Goal: Communication & Community: Answer question/provide support

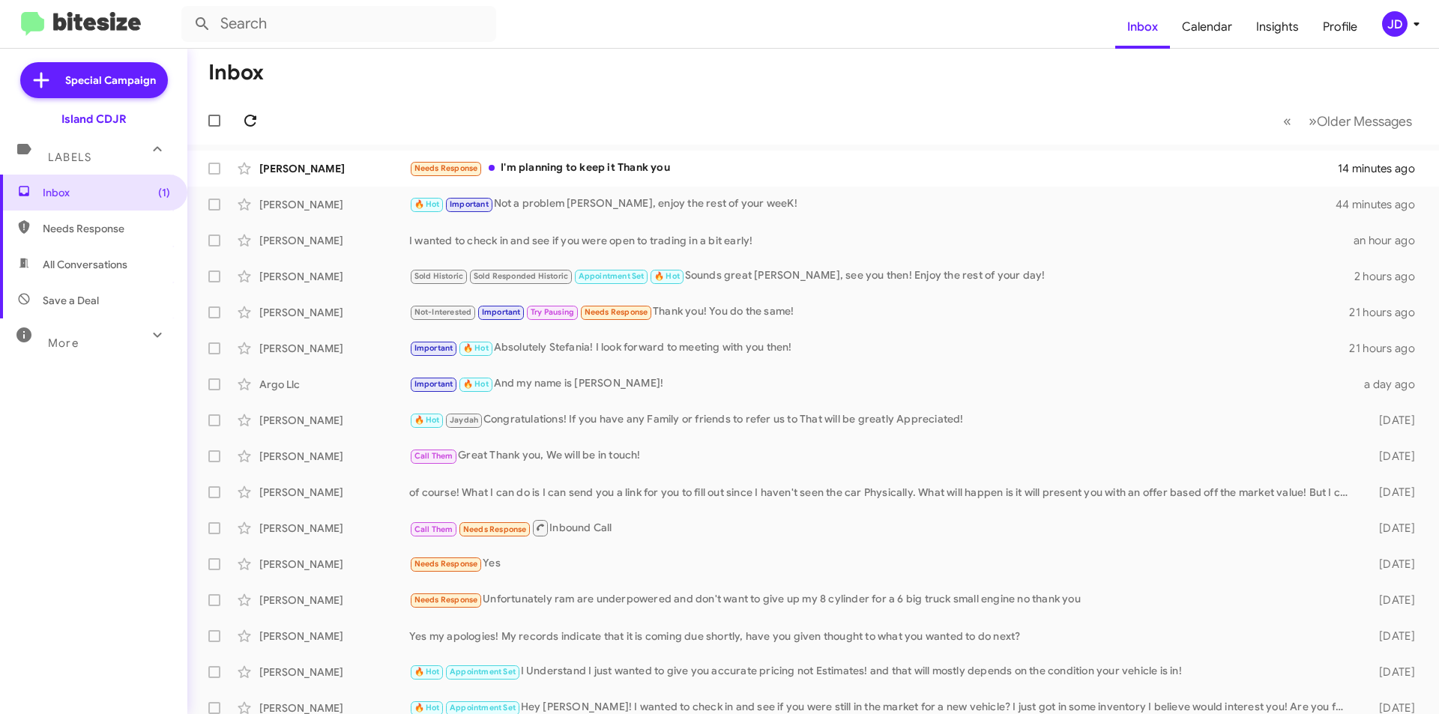
click at [241, 127] on icon at bounding box center [250, 121] width 18 height 18
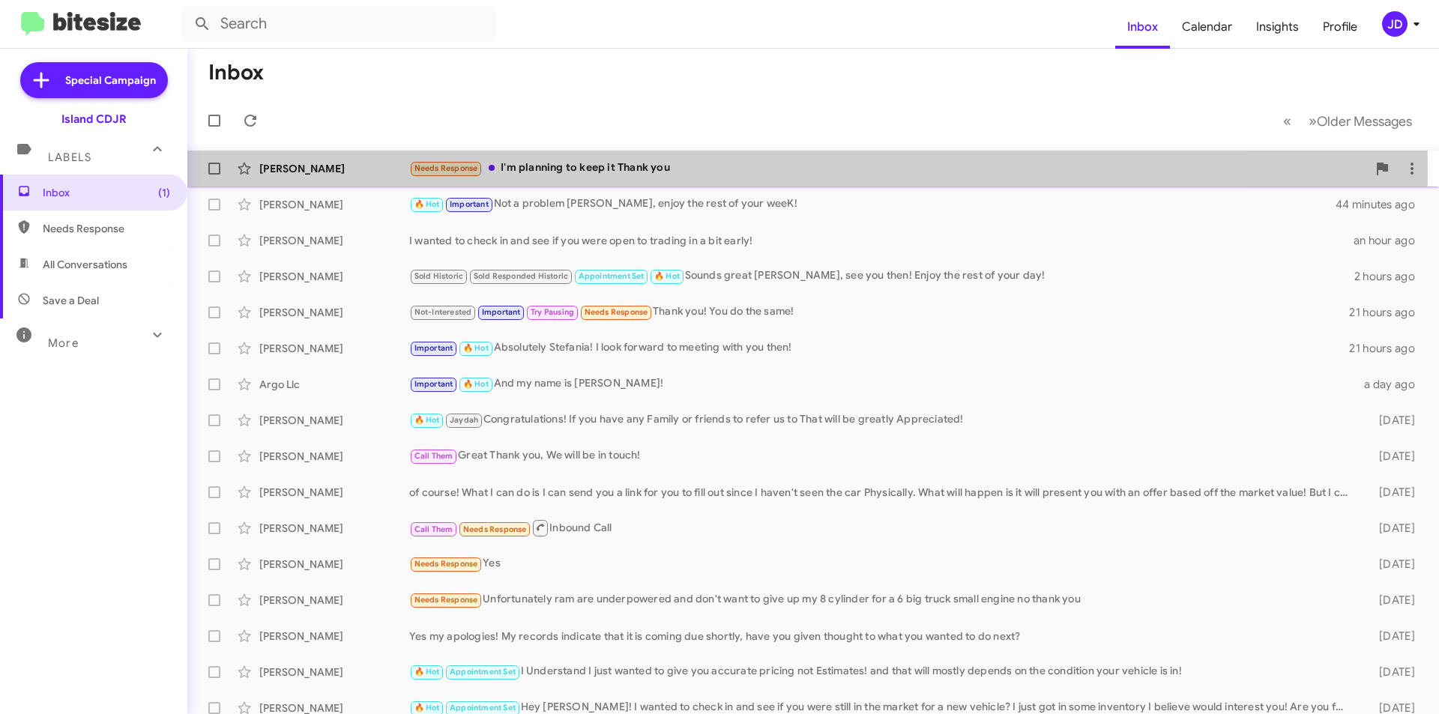
click at [386, 172] on div "[PERSON_NAME]" at bounding box center [334, 168] width 150 height 15
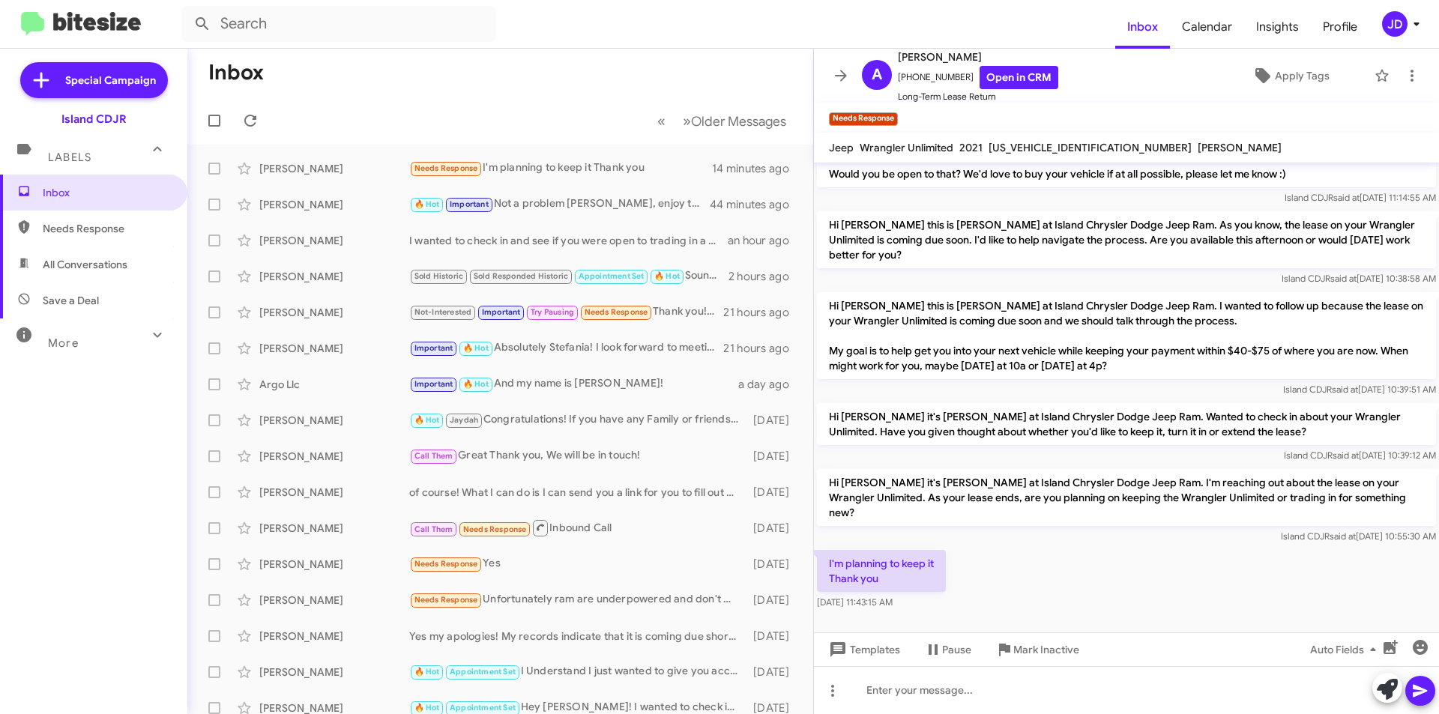
scroll to position [1419, 0]
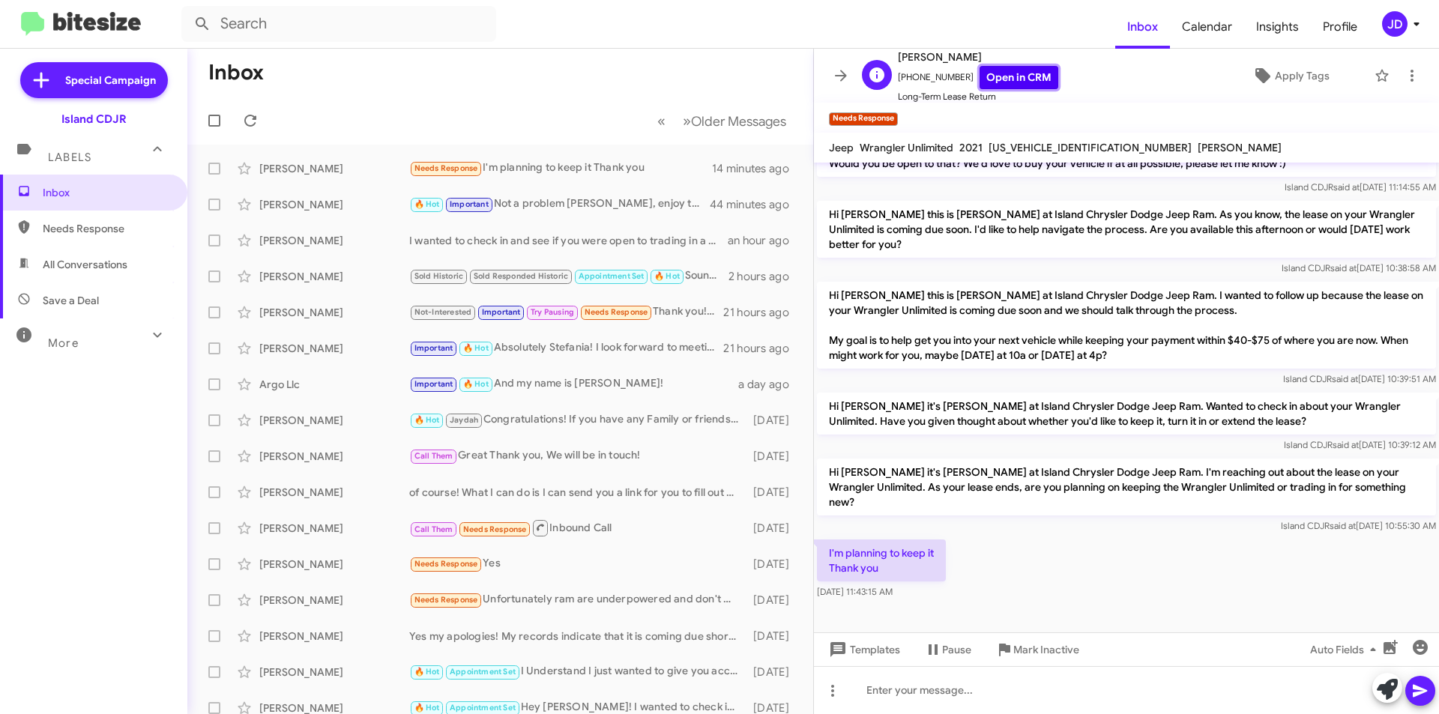
click at [993, 71] on link "Open in CRM" at bounding box center [1019, 77] width 79 height 23
click at [975, 707] on div at bounding box center [1126, 690] width 625 height 48
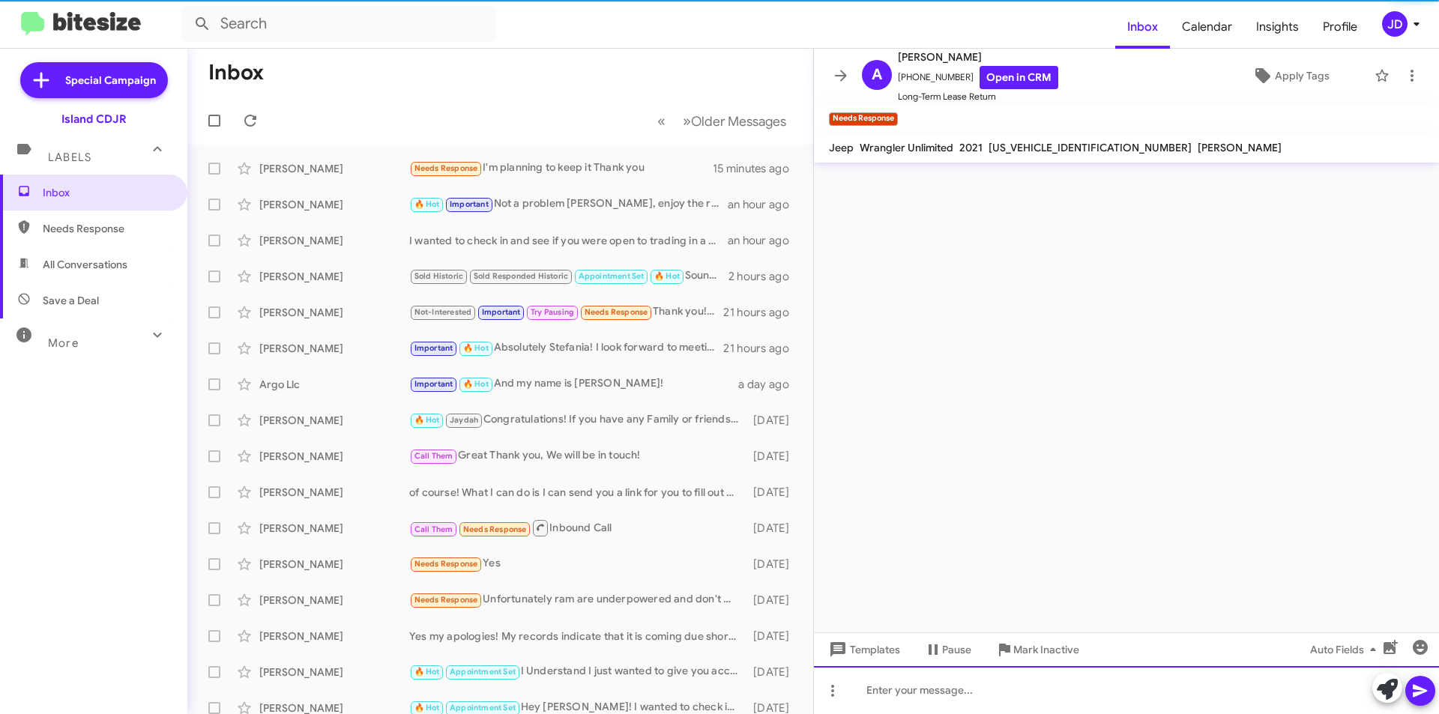
scroll to position [0, 0]
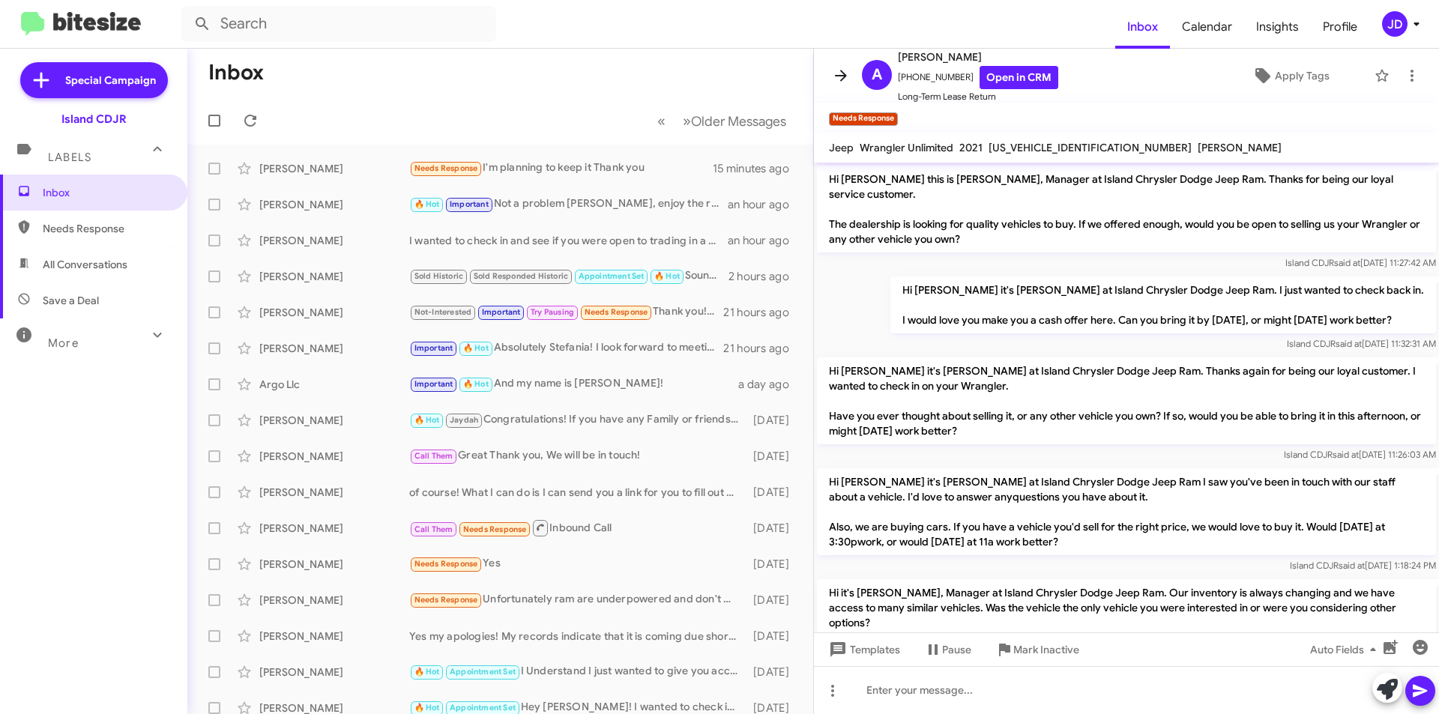
click at [847, 88] on button at bounding box center [841, 76] width 30 height 30
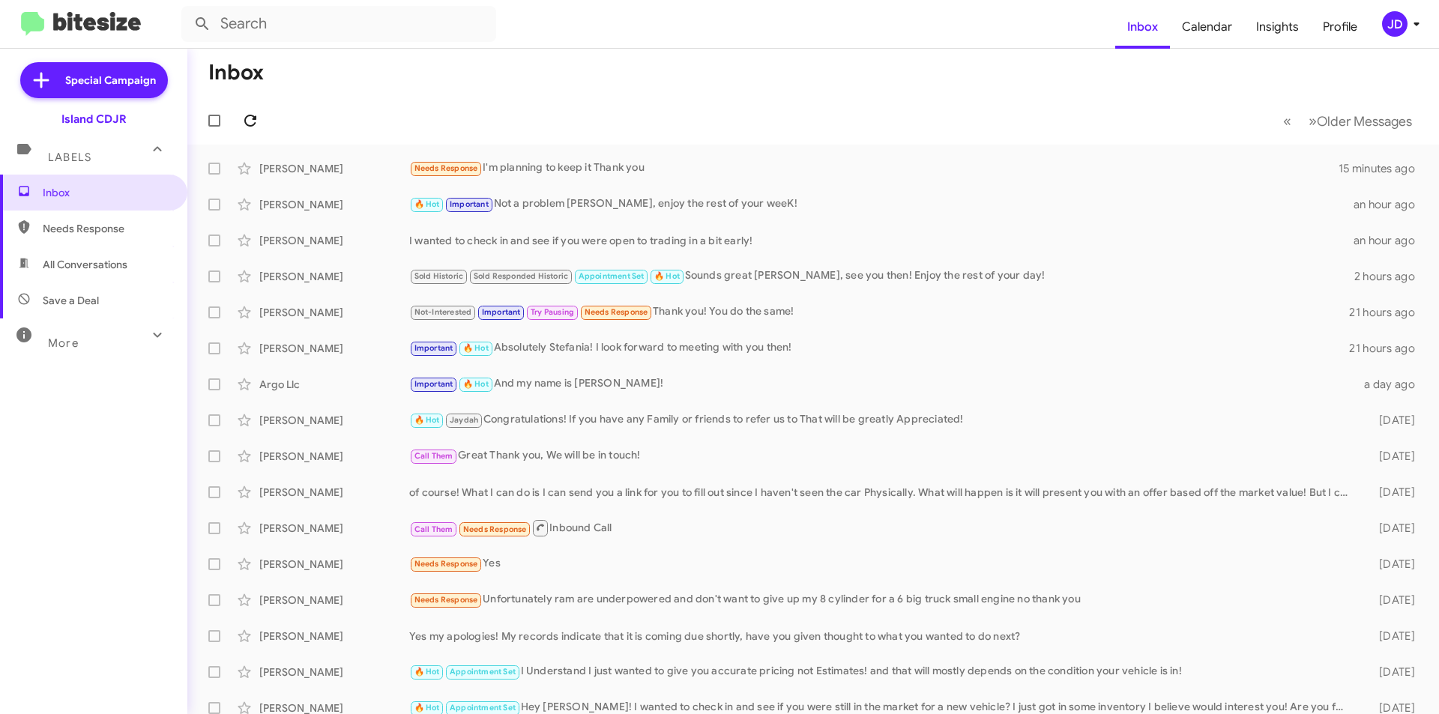
click at [243, 118] on icon at bounding box center [250, 121] width 18 height 18
click at [248, 110] on button at bounding box center [250, 121] width 30 height 30
